Goal: Find specific page/section: Find specific page/section

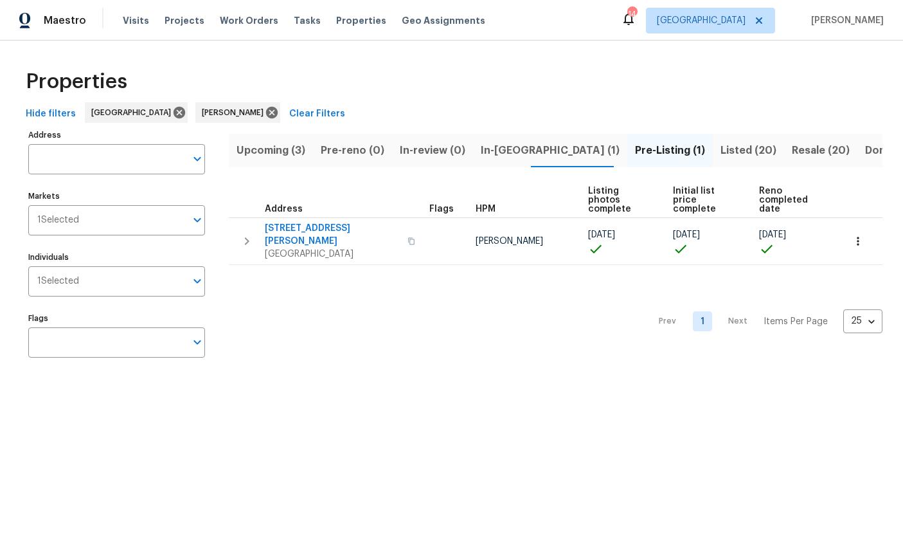
click at [721, 150] on span "Listed (20)" at bounding box center [749, 150] width 56 height 18
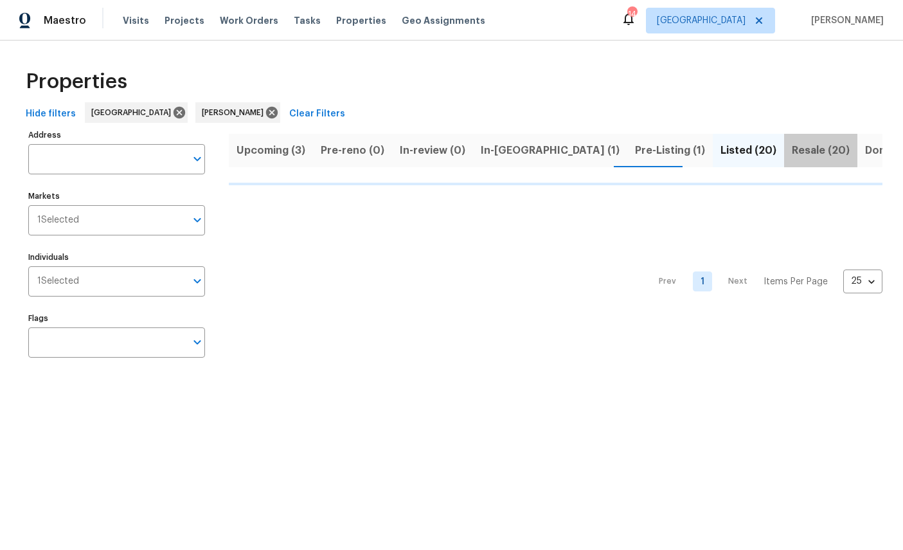
click at [792, 152] on span "Resale (20)" at bounding box center [821, 150] width 58 height 18
click at [113, 161] on input "Address" at bounding box center [107, 159] width 158 height 30
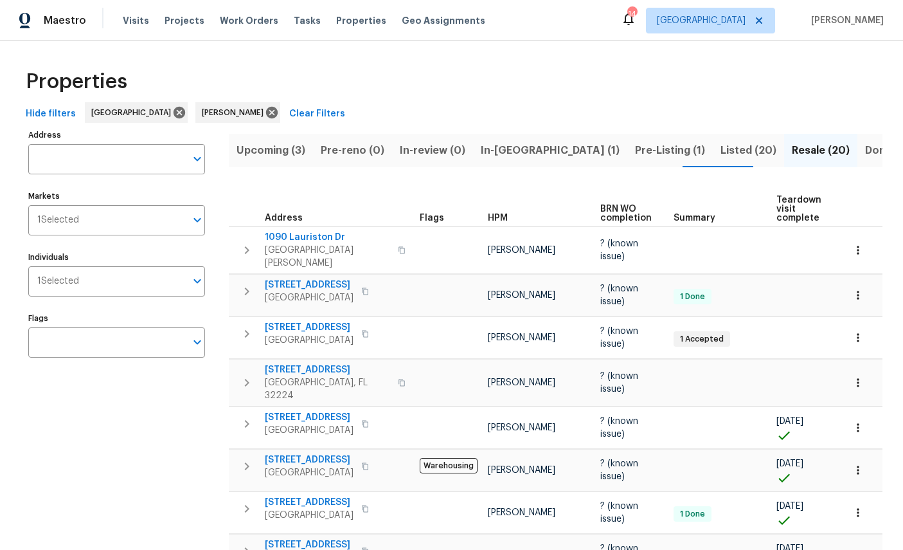
click at [68, 154] on input "Address" at bounding box center [107, 159] width 158 height 30
type input "3871 dalry"
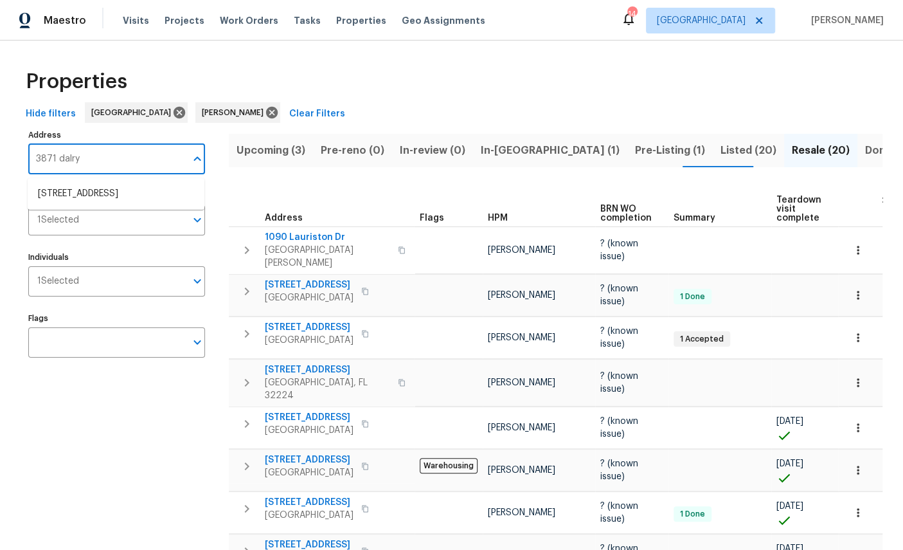
click at [123, 197] on li "[STREET_ADDRESS]" at bounding box center [116, 193] width 177 height 21
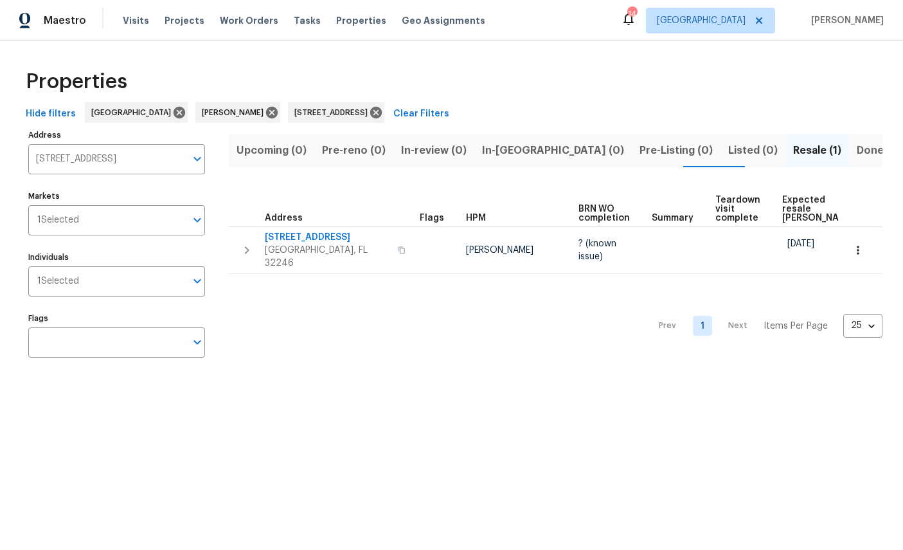
click at [295, 245] on span "[GEOGRAPHIC_DATA], FL 32246" at bounding box center [327, 257] width 125 height 26
click at [382, 111] on icon at bounding box center [376, 113] width 12 height 12
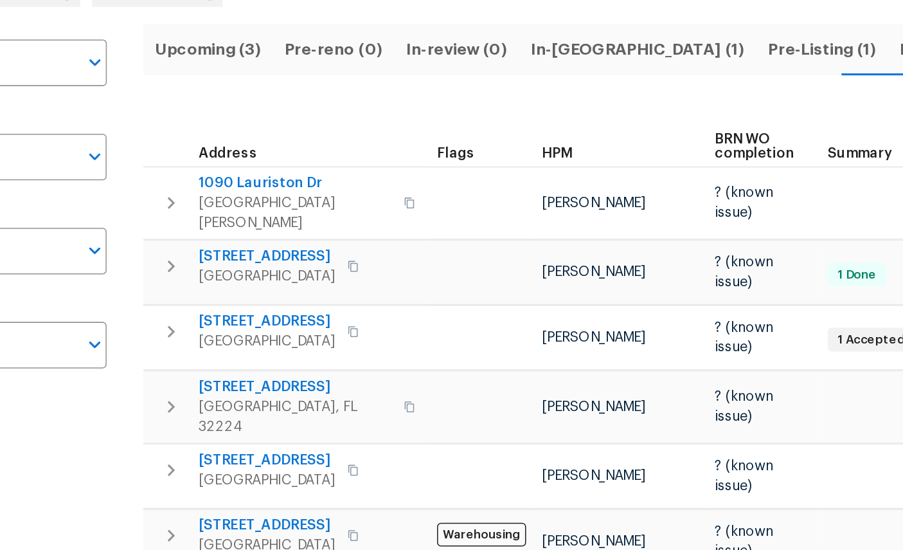
click at [265, 363] on span "[STREET_ADDRESS]" at bounding box center [327, 369] width 125 height 13
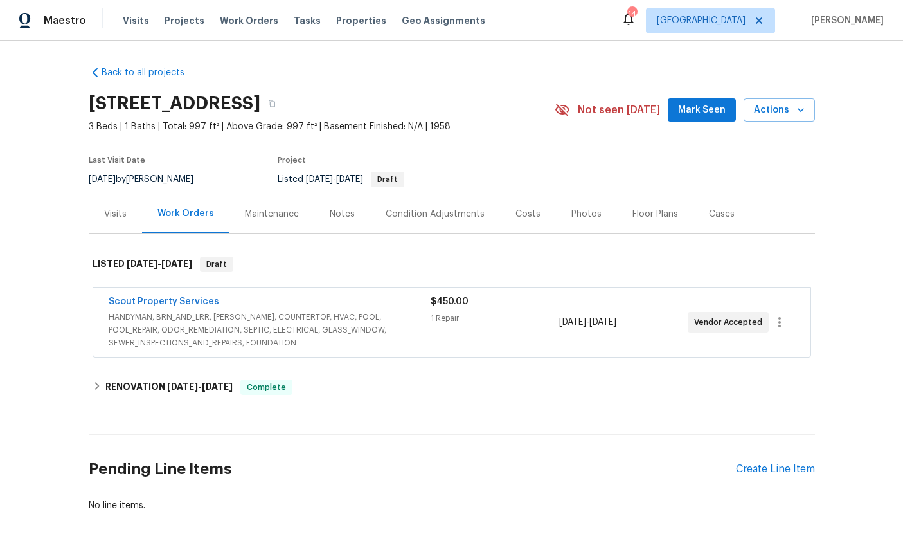
click at [162, 306] on link "Scout Property Services" at bounding box center [164, 301] width 111 height 9
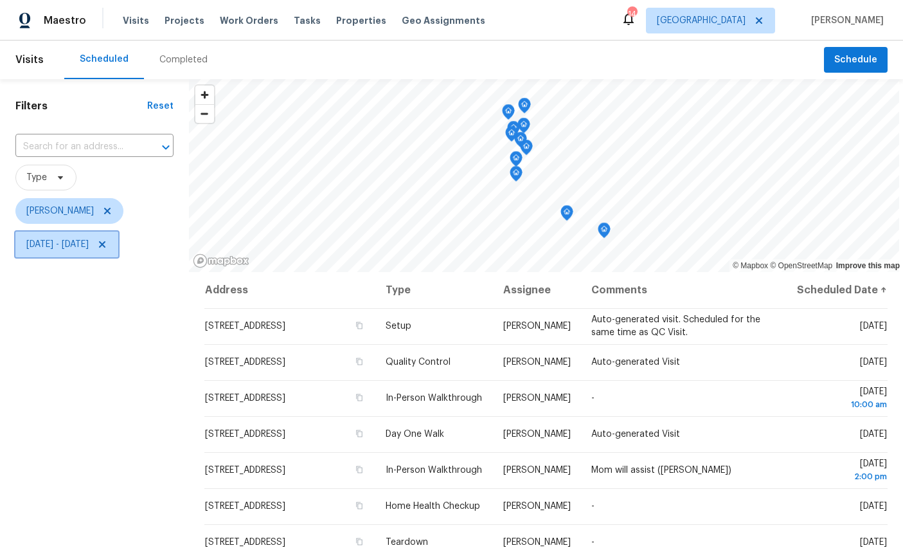
click at [118, 234] on span "Mon, Sep 22 - Wed, Oct 08" at bounding box center [66, 244] width 103 height 26
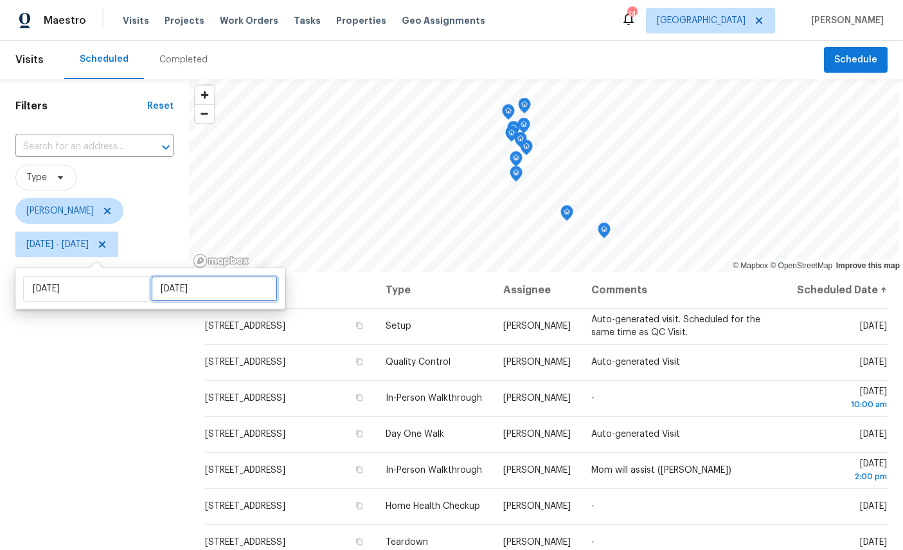
click at [184, 284] on input "Wed, Oct 08" at bounding box center [214, 289] width 127 height 26
select select "8"
select select "2025"
select select "9"
select select "2025"
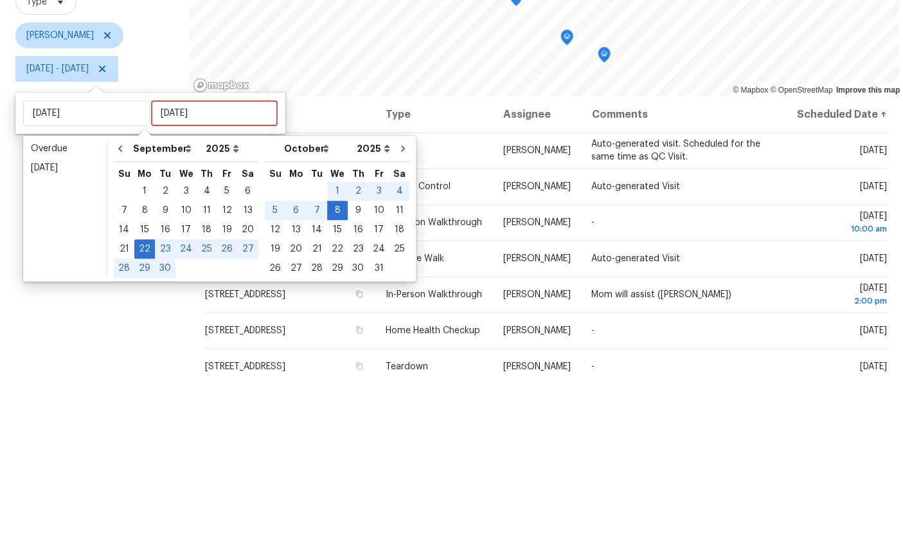
scroll to position [48, 0]
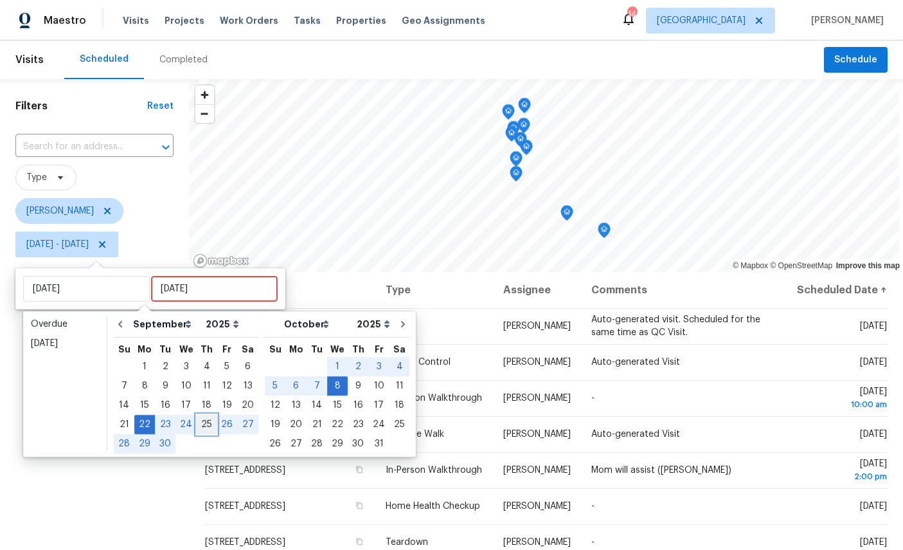
click at [210, 415] on div "25" at bounding box center [207, 424] width 20 height 18
type input "Thu, Sep 25"
